Goal: Transaction & Acquisition: Purchase product/service

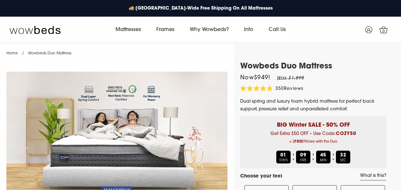
select select "Queen"
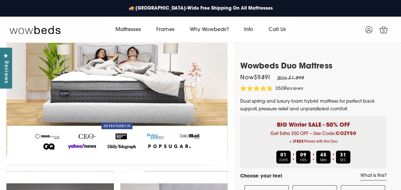
scroll to position [101, 0]
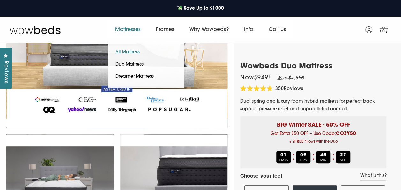
click at [126, 54] on link "All Mattress" at bounding box center [128, 52] width 40 height 12
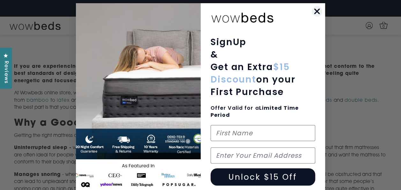
click at [317, 9] on circle "Close dialog" at bounding box center [317, 11] width 11 height 11
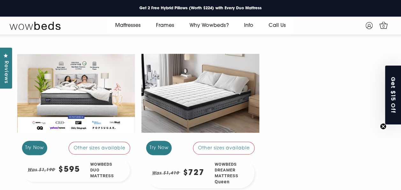
scroll to position [96, 0]
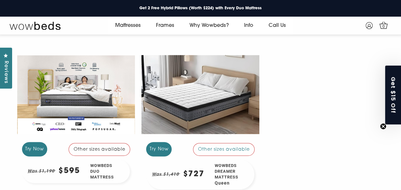
click at [82, 150] on div "Other sizes available" at bounding box center [100, 149] width 62 height 13
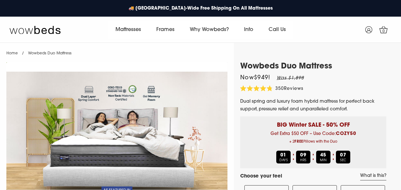
select select "Medium-Firm"
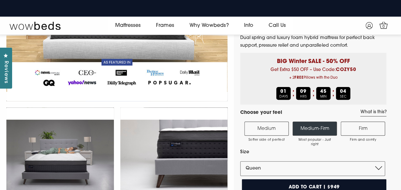
scroll to position [120, 0]
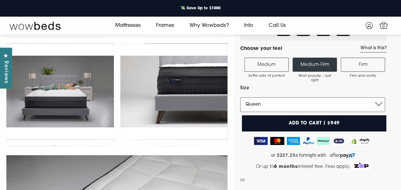
click at [279, 101] on select "Single King Single Double Queen King" at bounding box center [312, 104] width 145 height 15
select select "Double"
click at [240, 97] on select "Single King Single Double Queen King" at bounding box center [312, 104] width 145 height 15
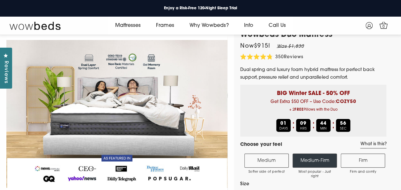
scroll to position [0, 0]
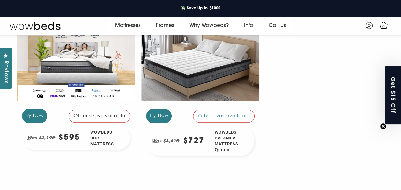
scroll to position [94, 0]
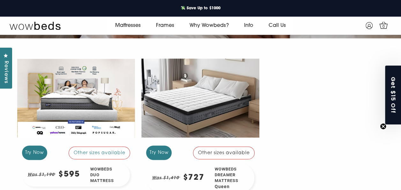
click at [197, 126] on div at bounding box center [200, 98] width 118 height 88
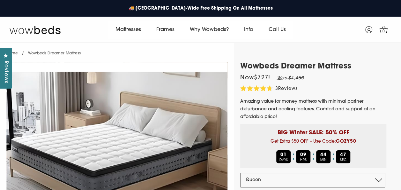
scroll to position [96, 0]
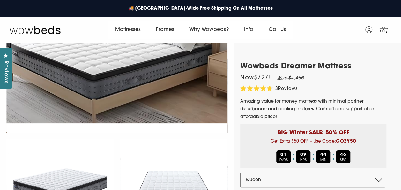
click at [269, 183] on select "Double Queen King" at bounding box center [312, 179] width 145 height 15
select select "Double"
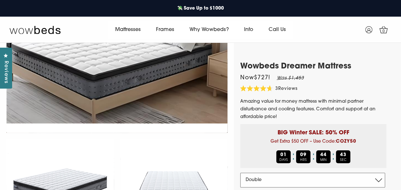
click at [240, 172] on select "Double Queen King" at bounding box center [312, 179] width 145 height 15
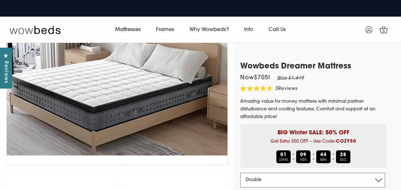
scroll to position [101, 0]
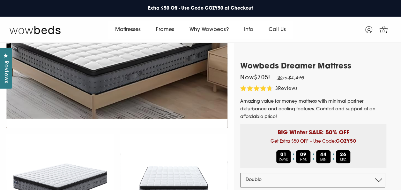
click at [168, 128] on img at bounding box center [116, 45] width 221 height 166
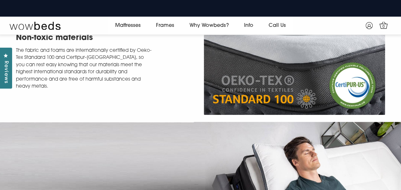
scroll to position [1425, 0]
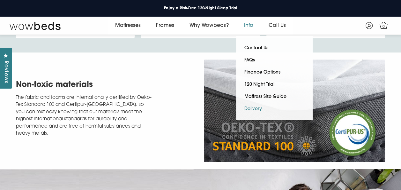
click at [255, 110] on link "Delivery" at bounding box center [253, 109] width 34 height 12
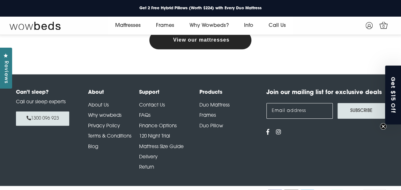
scroll to position [308, 0]
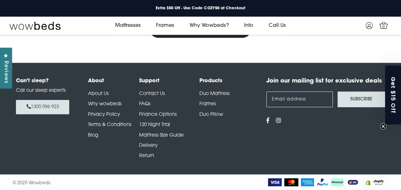
click at [143, 145] on link "Delivery" at bounding box center [148, 145] width 19 height 5
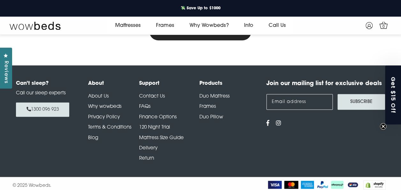
scroll to position [308, 0]
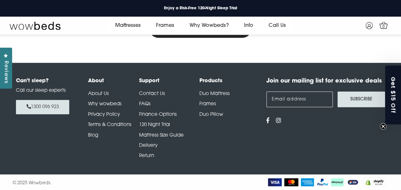
click at [152, 92] on link "Contact Us" at bounding box center [152, 93] width 26 height 5
